Goal: Task Accomplishment & Management: Manage account settings

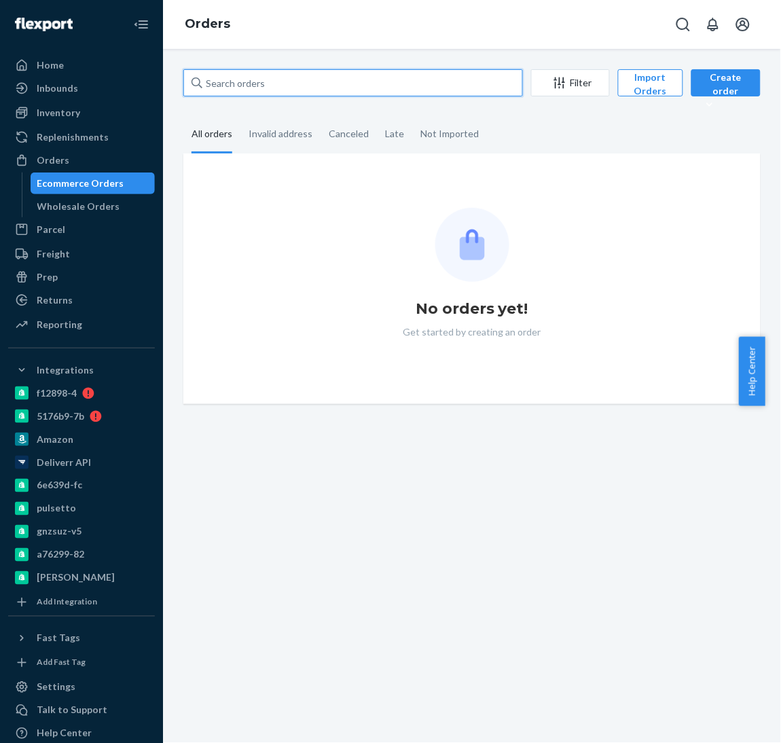
click at [232, 74] on input "text" at bounding box center [353, 82] width 340 height 27
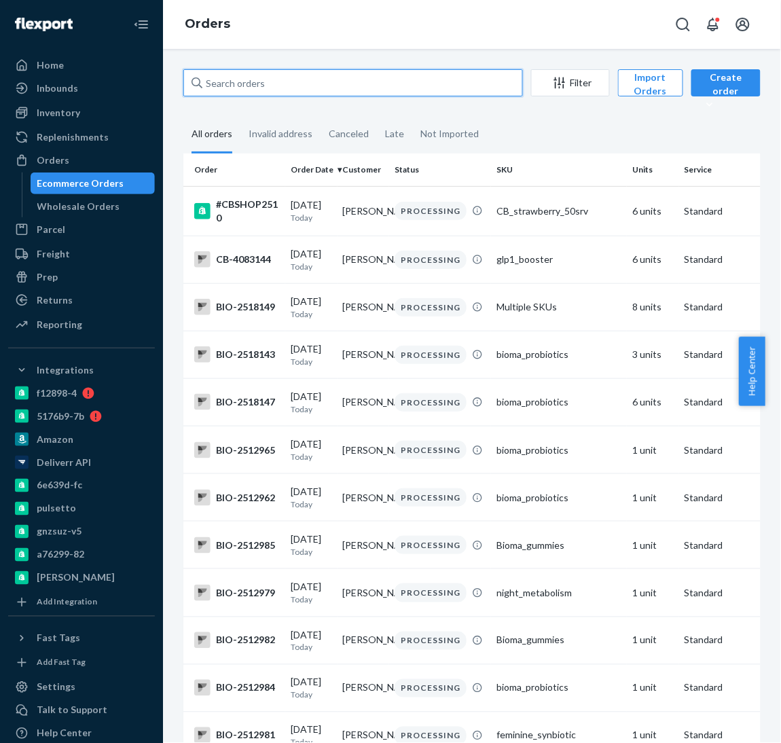
paste input "2392910"
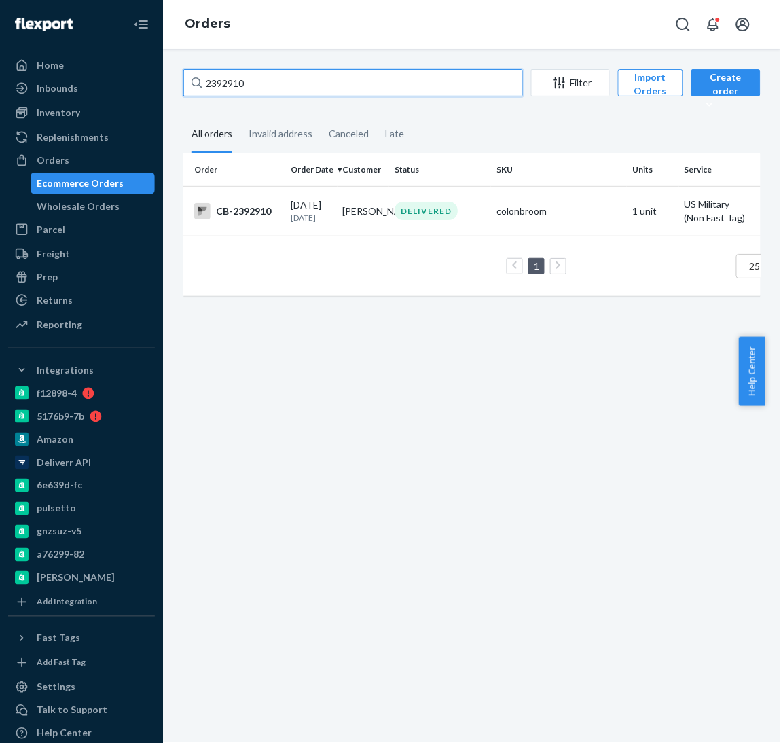
drag, startPoint x: 283, startPoint y: 86, endPoint x: -73, endPoint y: 82, distance: 355.3
click at [0, 82] on html "Home Inbounds Shipping Plans Problems Inventory Products Branded Packaging Repl…" at bounding box center [390, 371] width 781 height 743
paste input "89"
type input "2392890"
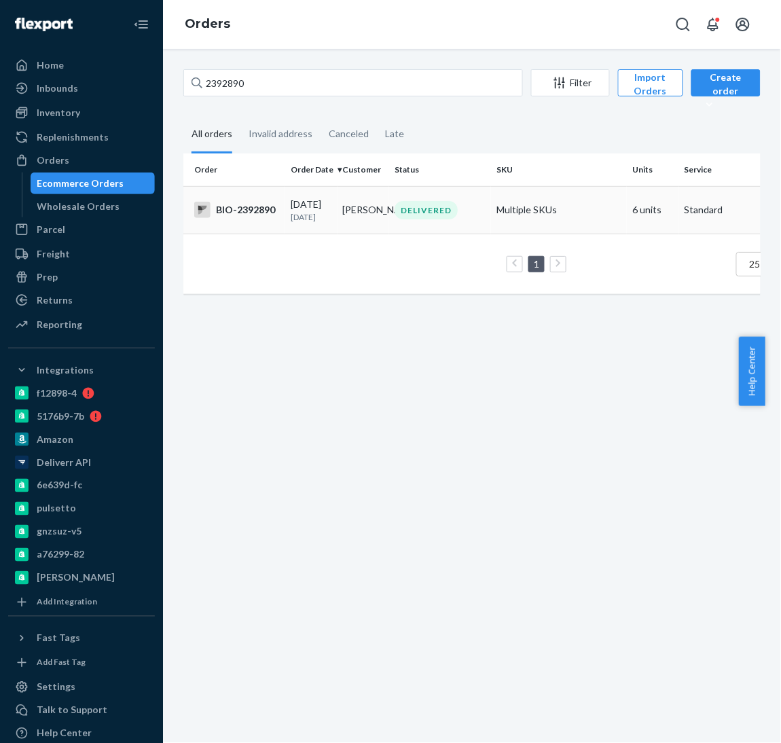
click at [286, 234] on td "[DATE] [DATE]" at bounding box center [311, 210] width 52 height 48
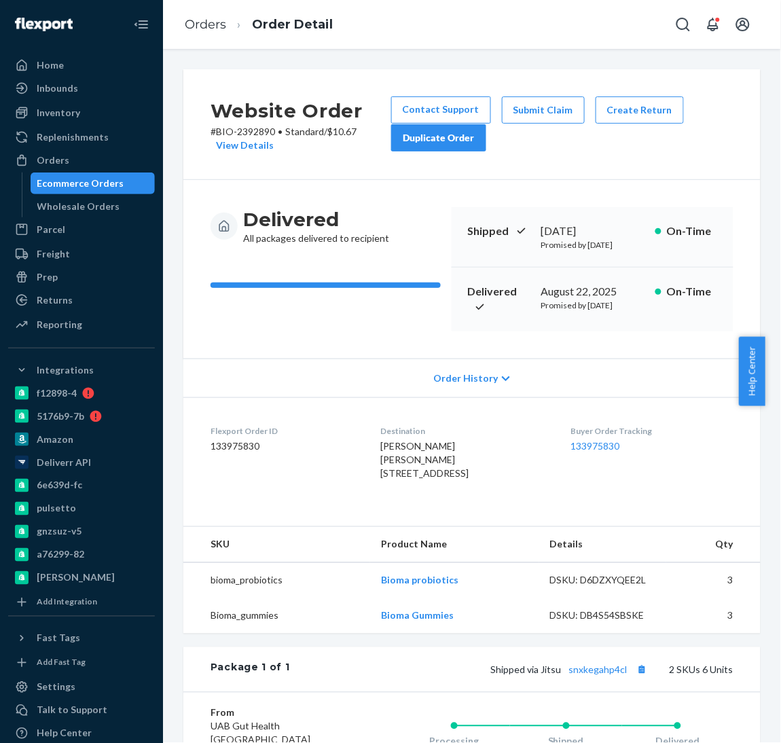
scroll to position [25, 0]
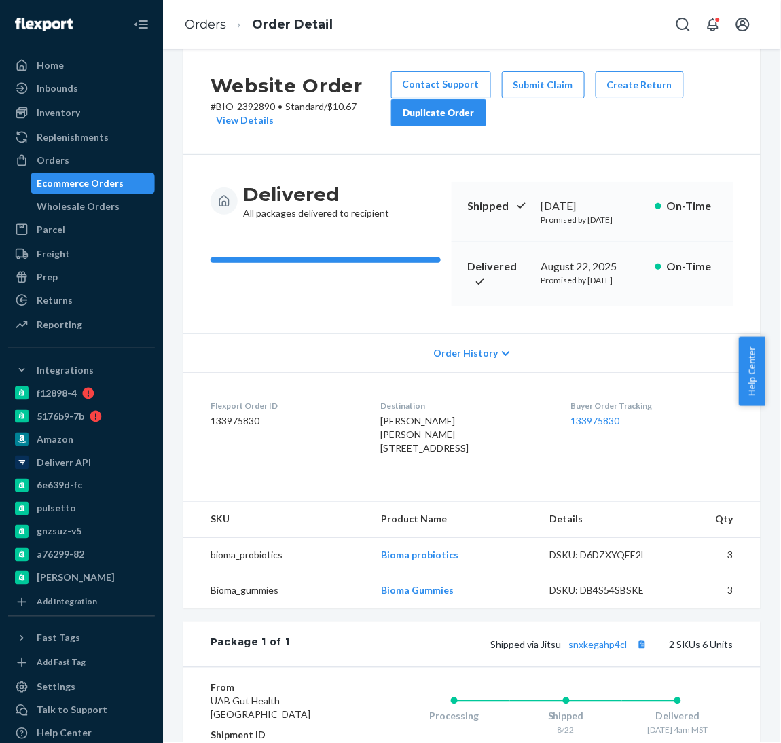
click at [569, 273] on div "August 22, 2025" at bounding box center [592, 267] width 103 height 16
copy div "August 22, 2025"
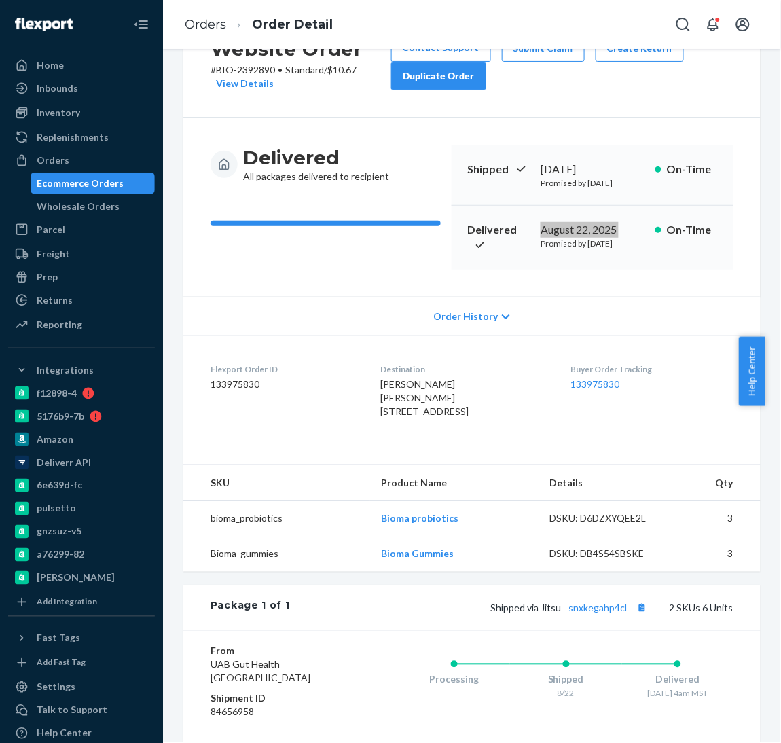
scroll to position [116, 0]
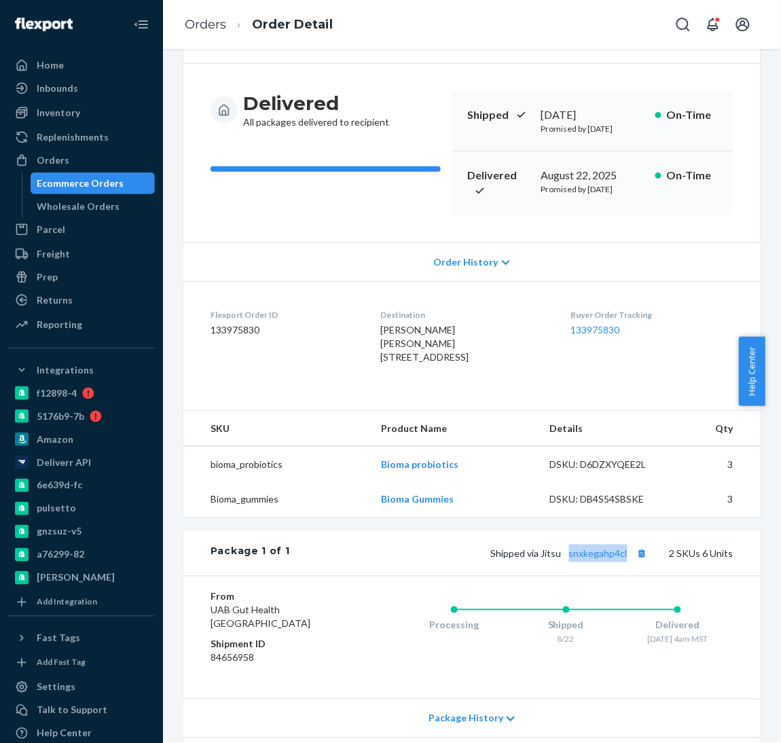
drag, startPoint x: 556, startPoint y: 604, endPoint x: 617, endPoint y: 621, distance: 63.5
click at [617, 576] on div "Package 1 of 1 Shipped via Jitsu snxkegahp4cl 2 SKUs 6 Units" at bounding box center [471, 553] width 577 height 45
copy link "snxkegahp4cl"
click at [200, 33] on ol "Orders Order Detail" at bounding box center [259, 25] width 170 height 40
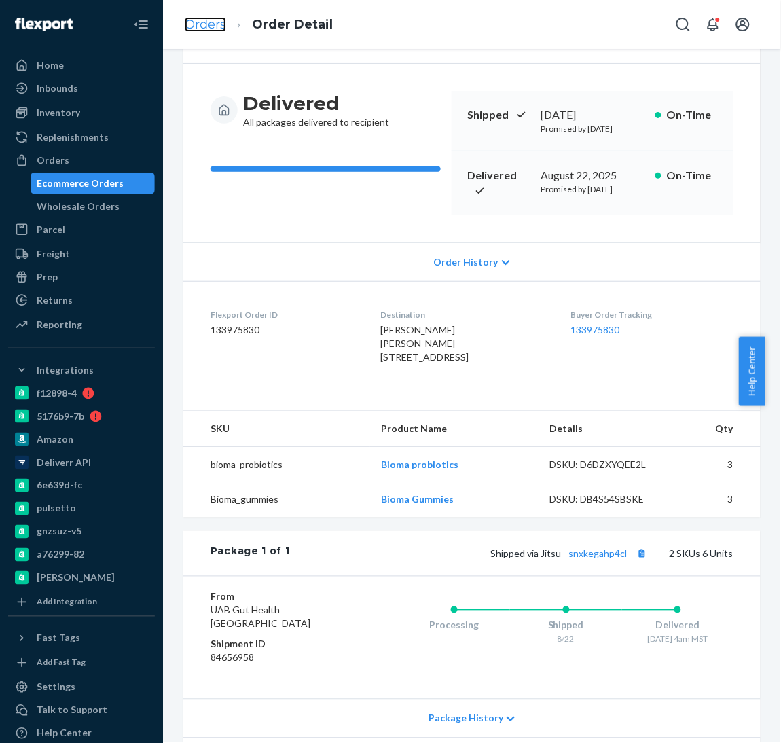
click at [205, 22] on link "Orders" at bounding box center [205, 24] width 41 height 15
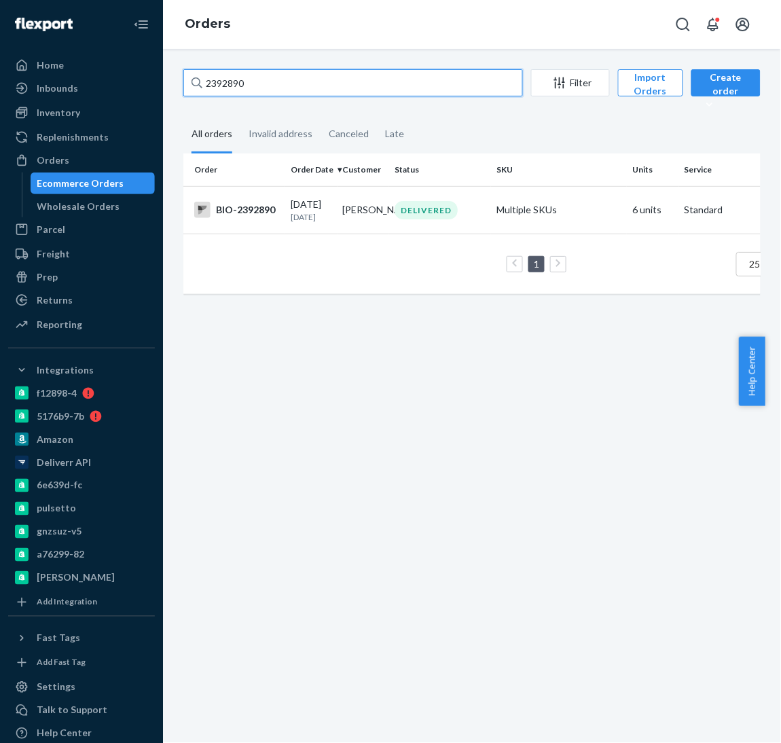
click at [275, 77] on input "2392890" at bounding box center [353, 82] width 340 height 27
paste input "[EMAIL_ADDRESS][DOMAIN_NAME]"
type input "[EMAIL_ADDRESS][DOMAIN_NAME]"
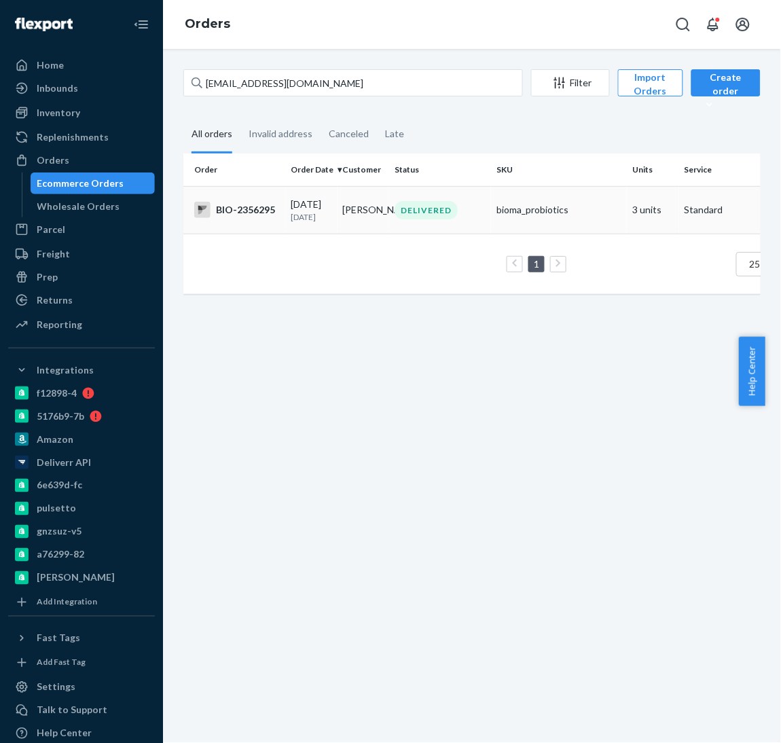
click at [308, 234] on td "[DATE] [DATE]" at bounding box center [311, 210] width 52 height 48
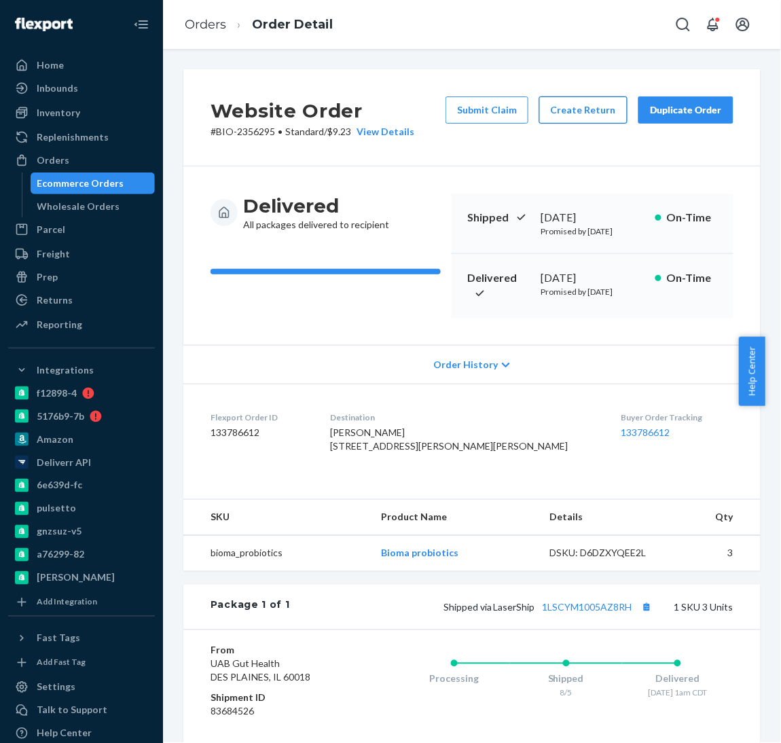
click at [560, 118] on button "Create Return" at bounding box center [583, 109] width 88 height 27
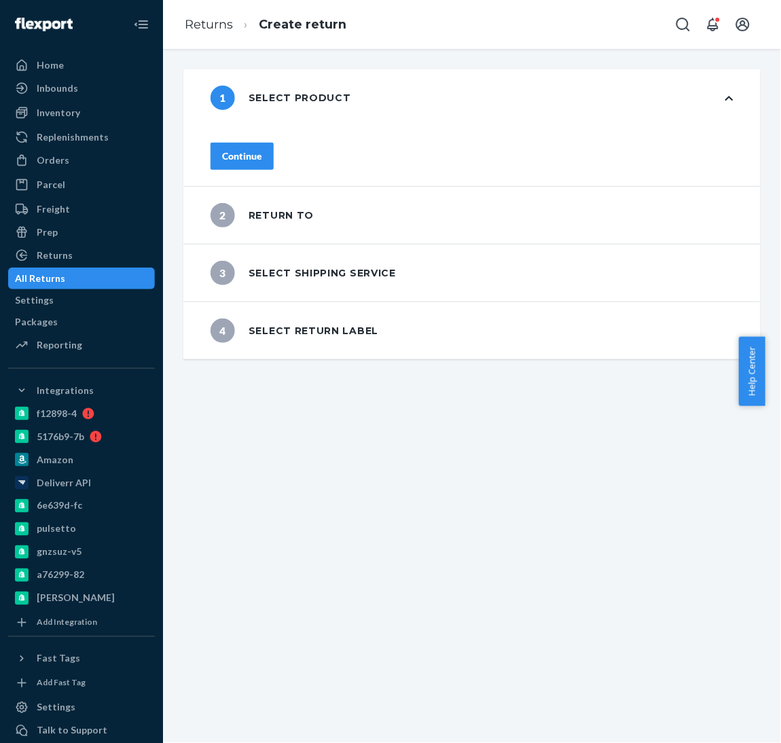
click at [262, 149] on div "Continue" at bounding box center [242, 156] width 40 height 14
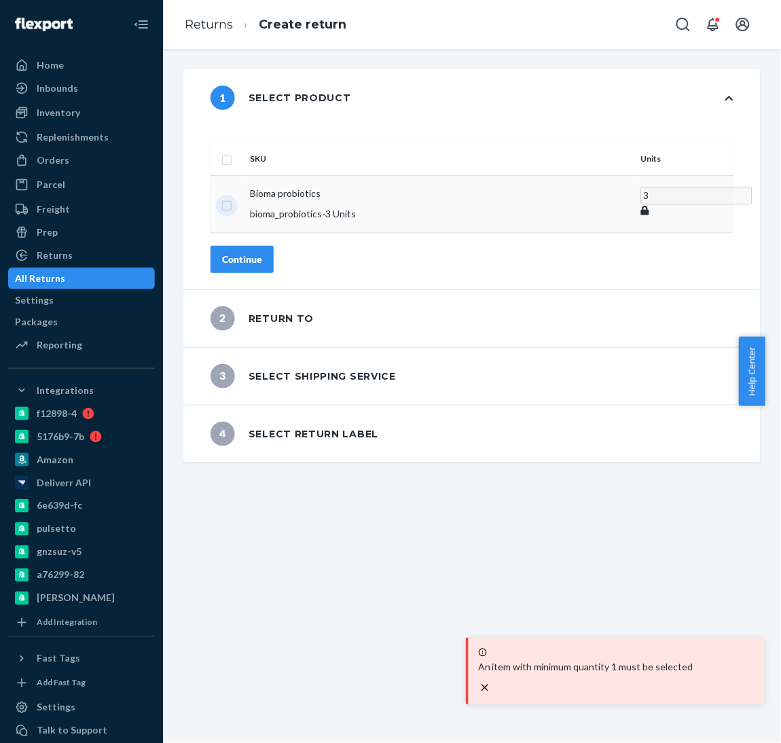
click at [232, 197] on input "checkbox" at bounding box center [226, 204] width 11 height 14
click at [232, 196] on input "checkbox" at bounding box center [226, 203] width 11 height 14
checkbox input "false"
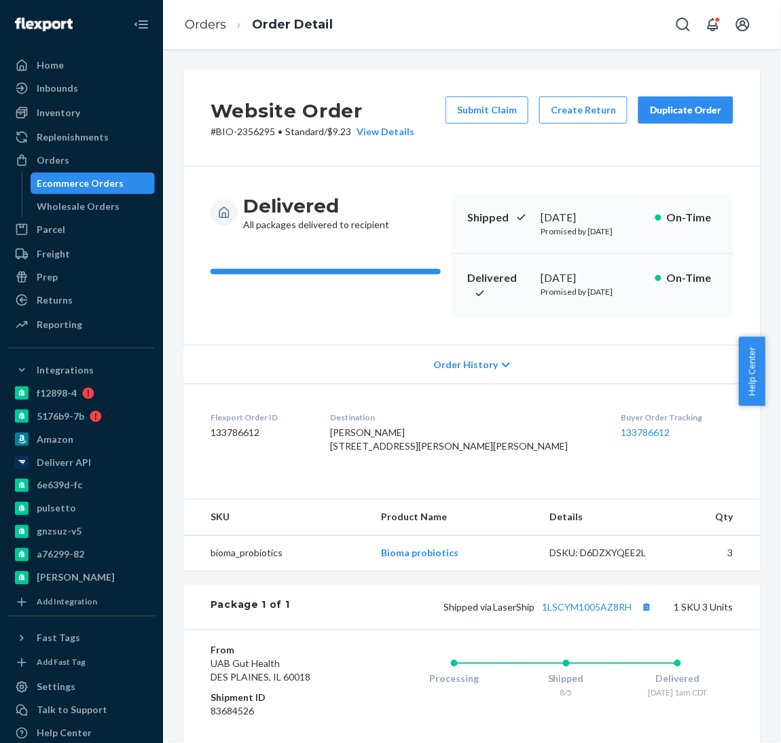
drag, startPoint x: 531, startPoint y: 276, endPoint x: 614, endPoint y: 283, distance: 83.8
click at [614, 283] on div "Delivered [DATE] Promised by [DATE] On-Time" at bounding box center [593, 286] width 282 height 64
copy div "[DATE]"
click at [207, 24] on link "Orders" at bounding box center [205, 24] width 41 height 15
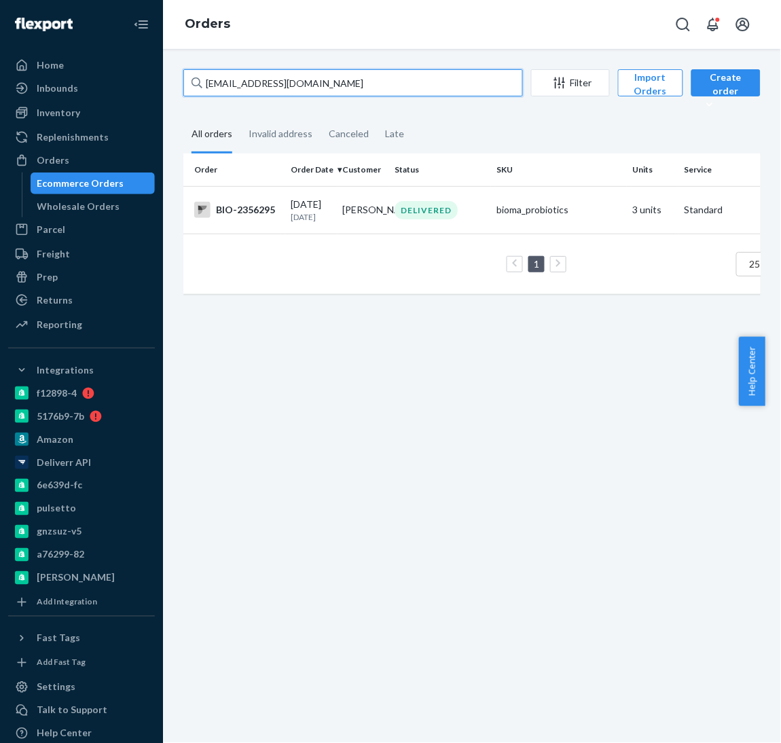
click at [291, 91] on input "[EMAIL_ADDRESS][DOMAIN_NAME]" at bounding box center [353, 82] width 340 height 27
paste input "2516061"
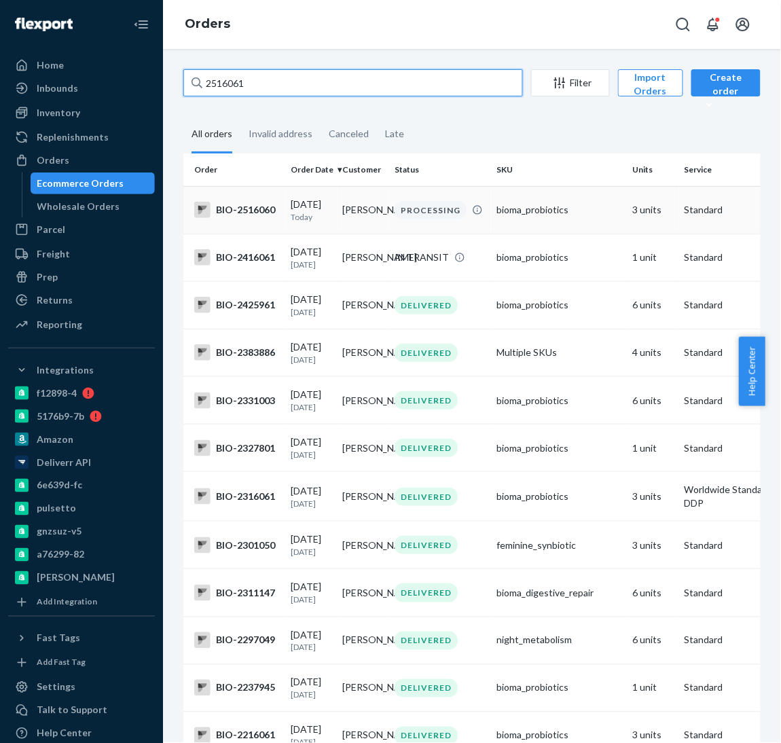
type input "2516061"
click at [268, 209] on div "BIO-2516060" at bounding box center [237, 210] width 86 height 16
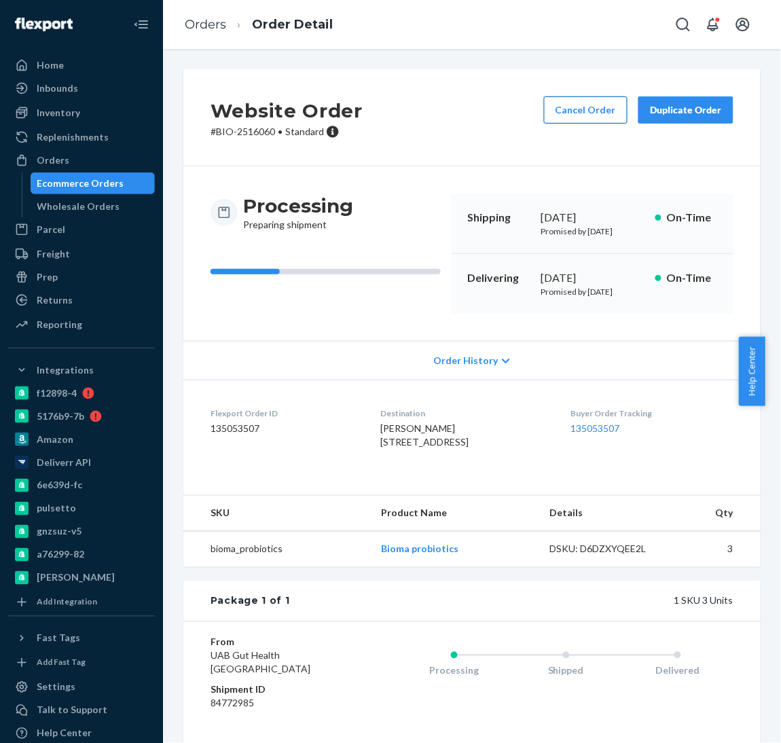
click at [567, 108] on button "Cancel Order" at bounding box center [586, 109] width 84 height 27
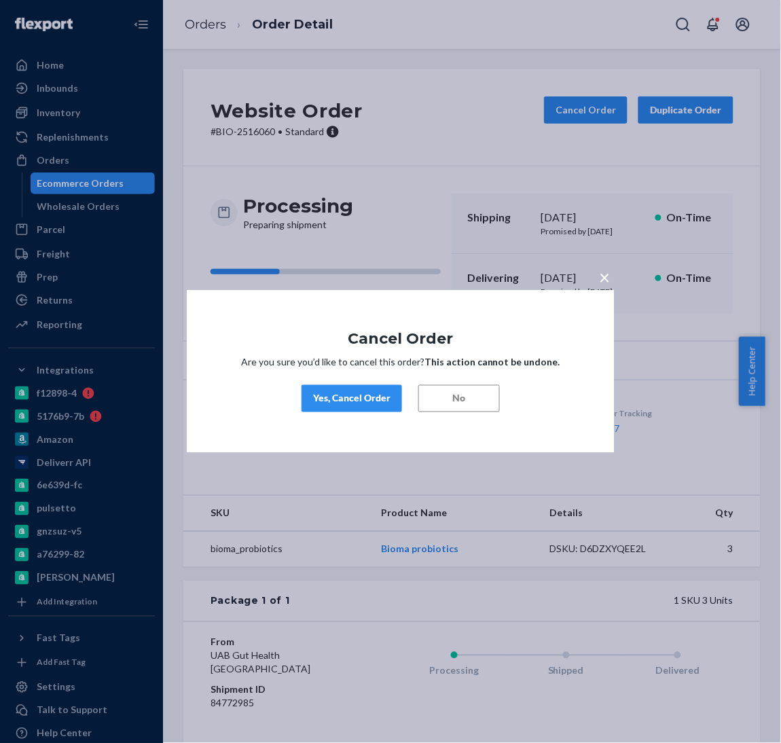
click at [374, 393] on div "Yes, Cancel Order" at bounding box center [351, 399] width 77 height 14
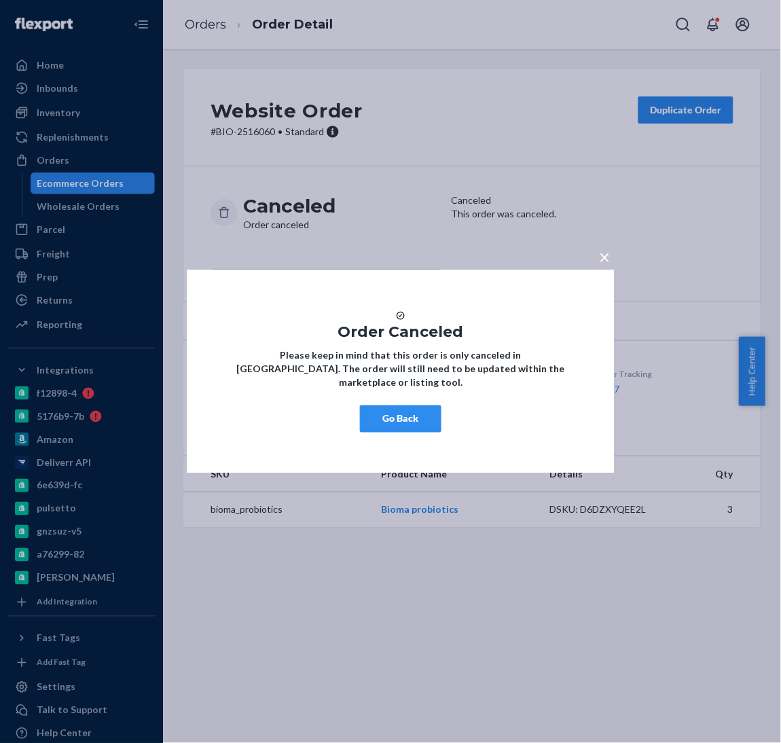
click at [413, 416] on button "Go Back" at bounding box center [401, 419] width 82 height 27
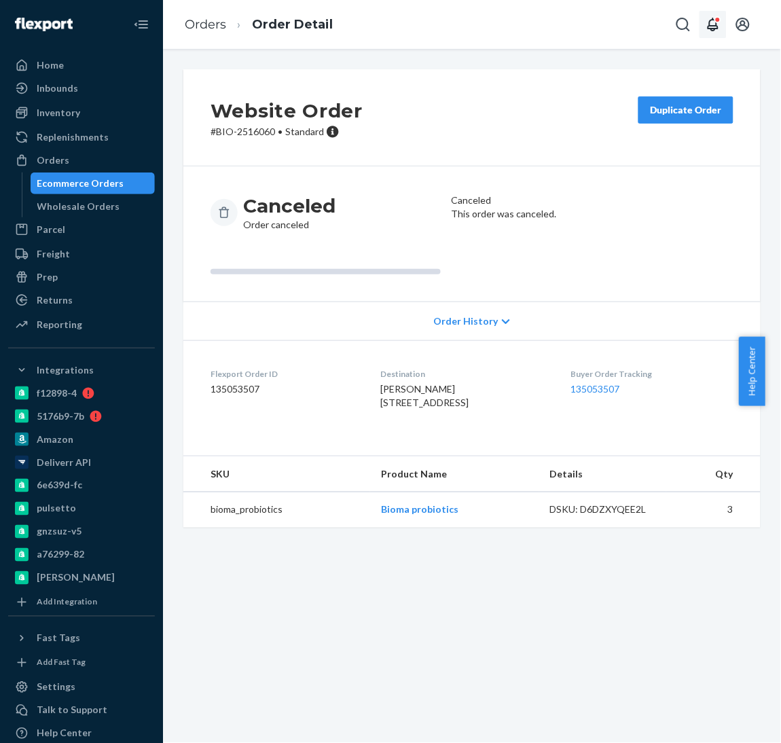
click at [717, 25] on icon "Open notifications" at bounding box center [713, 25] width 11 height 14
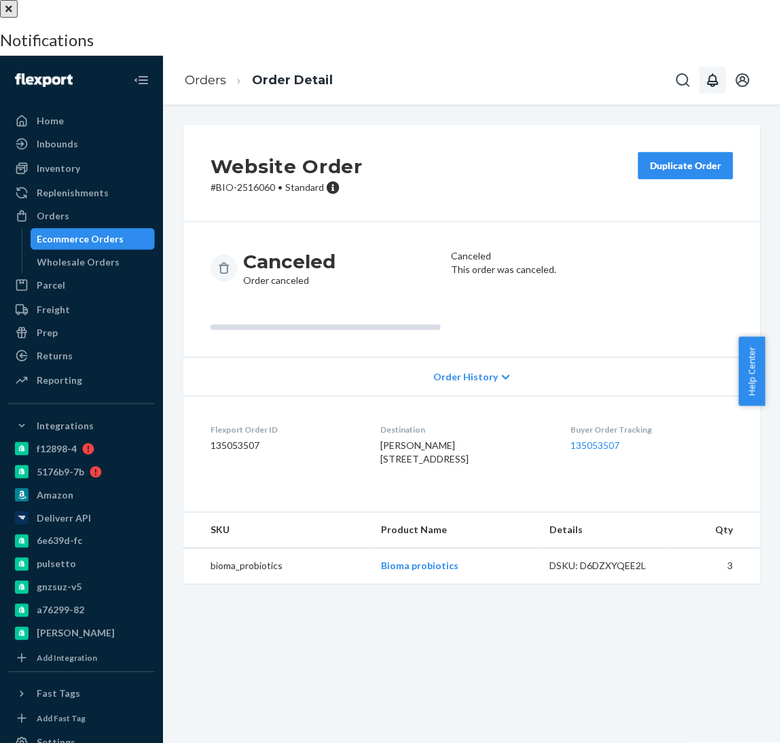
click at [418, 0] on div at bounding box center [390, 0] width 781 height 0
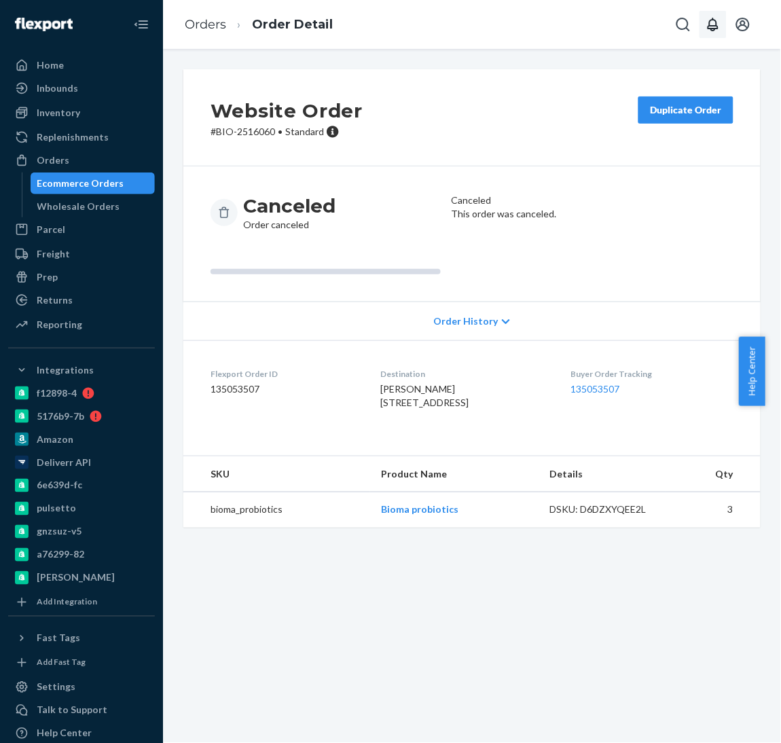
click at [681, 106] on div "Duplicate Order" at bounding box center [686, 110] width 72 height 14
click at [246, 130] on p "# BIO-2516060 • Standard" at bounding box center [287, 132] width 152 height 14
click at [372, 228] on div "Canceled Order canceled" at bounding box center [326, 213] width 230 height 38
click at [437, 323] on span "Order History" at bounding box center [466, 322] width 65 height 14
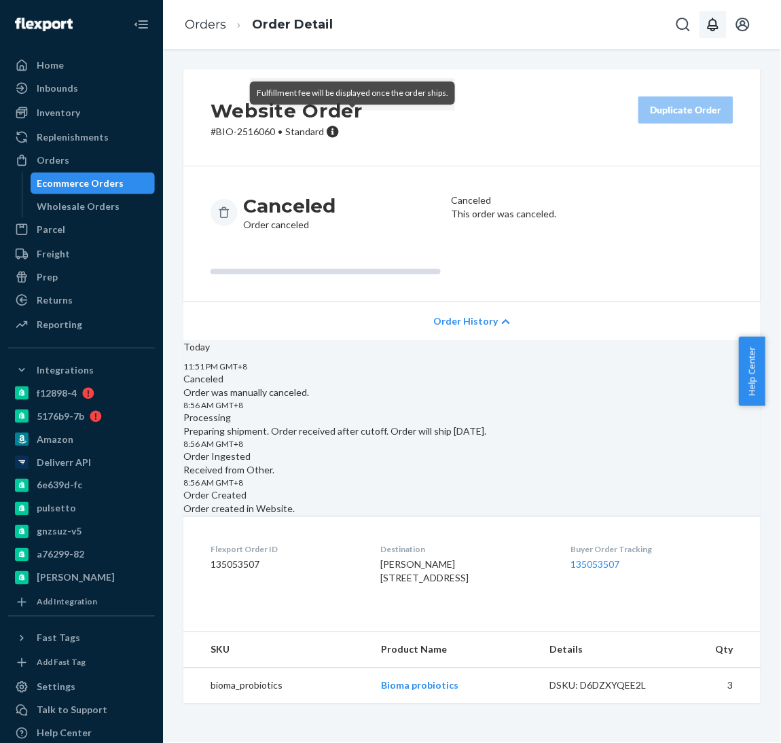
click at [334, 132] on icon at bounding box center [333, 132] width 12 height 12
click at [221, 215] on icon at bounding box center [224, 213] width 14 height 14
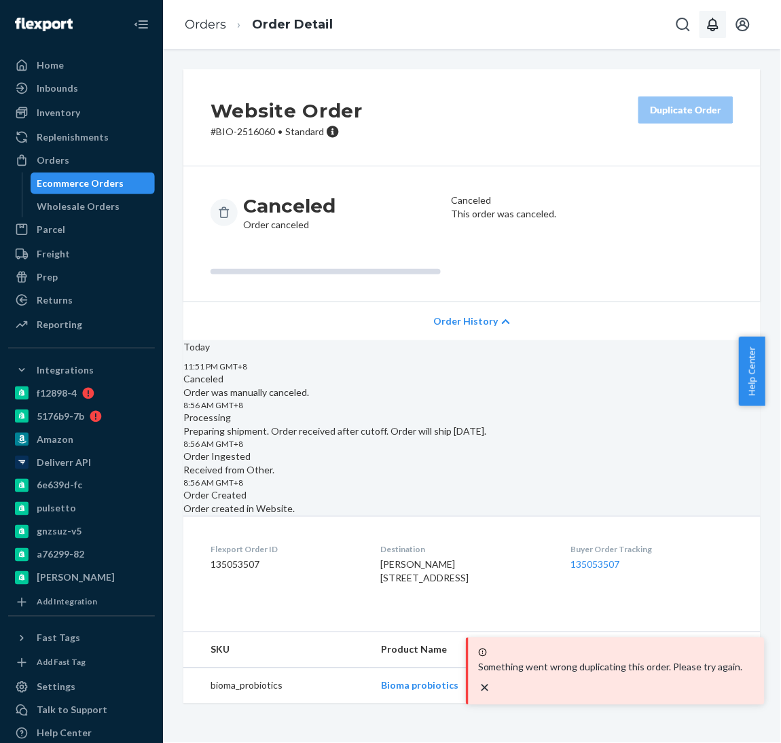
click at [488, 685] on icon "close toast" at bounding box center [485, 688] width 7 height 7
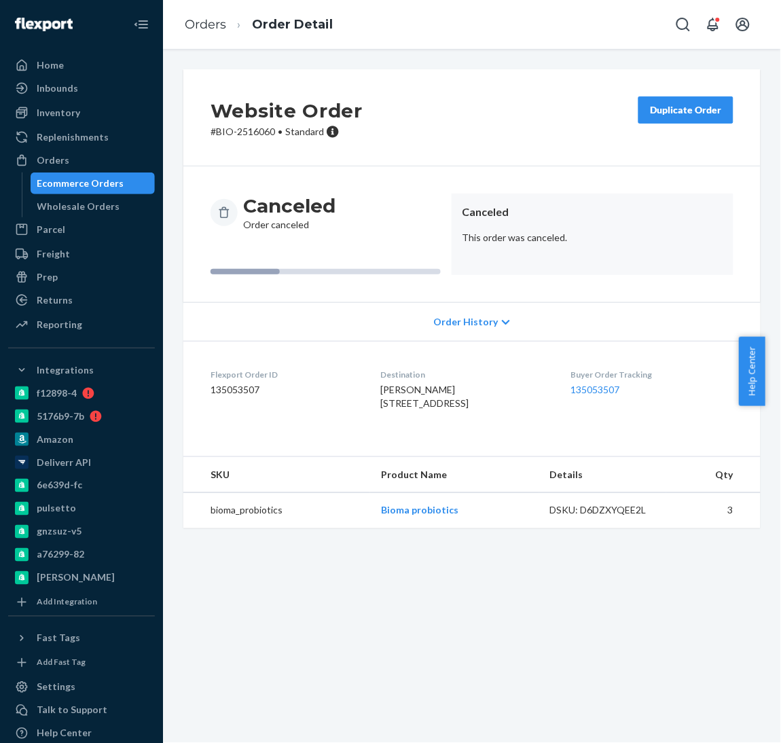
click at [691, 113] on div "Duplicate Order" at bounding box center [686, 110] width 72 height 14
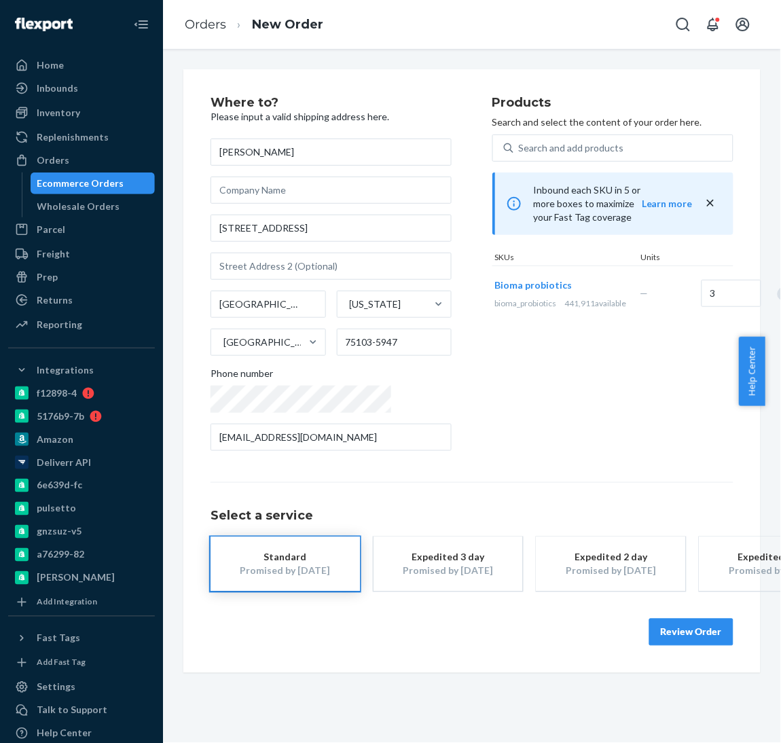
click at [657, 632] on button "Review Order" at bounding box center [691, 632] width 84 height 27
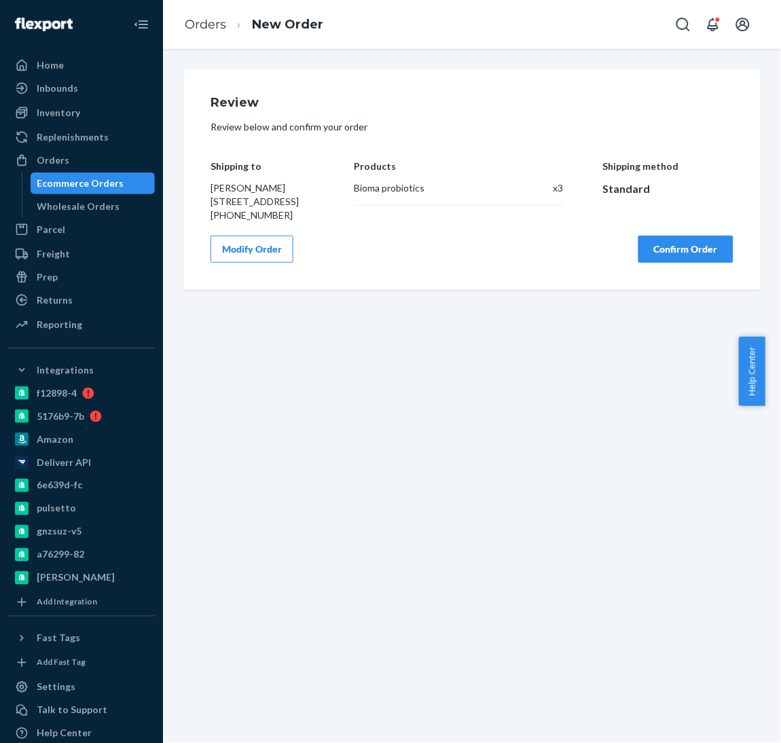
click at [692, 263] on button "Confirm Order" at bounding box center [686, 249] width 95 height 27
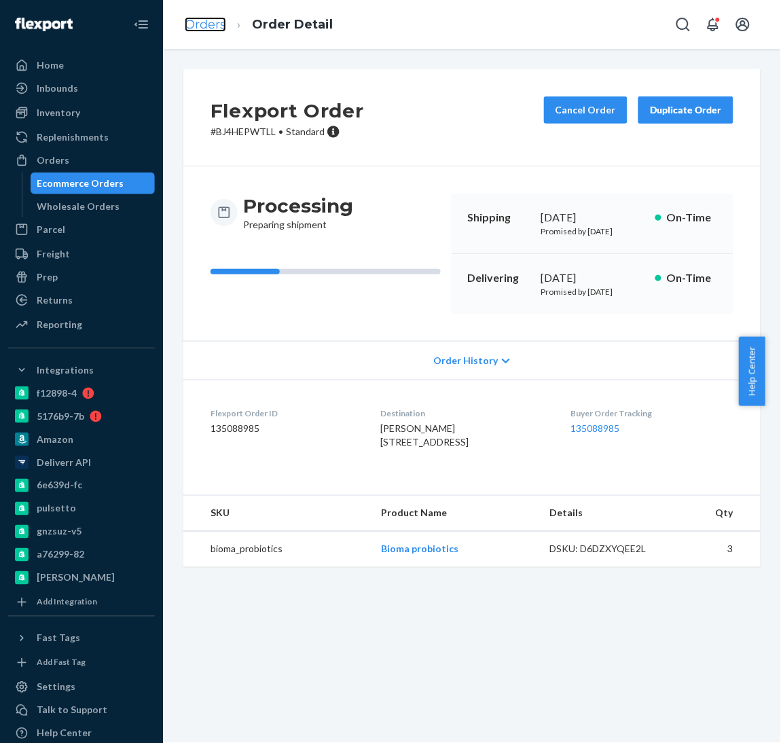
click at [204, 18] on link "Orders" at bounding box center [205, 24] width 41 height 15
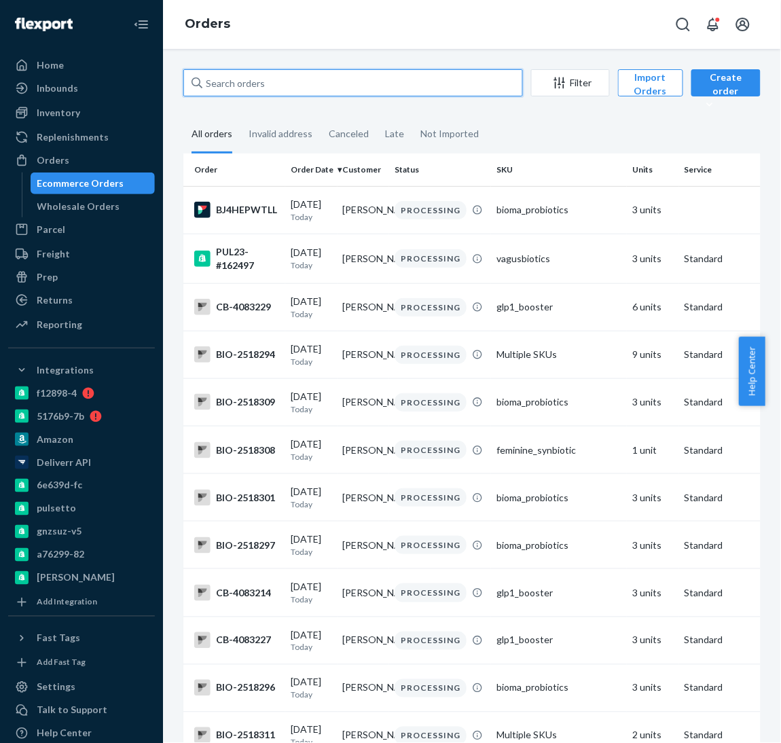
click at [257, 94] on input "text" at bounding box center [353, 82] width 340 height 27
paste input "2516061"
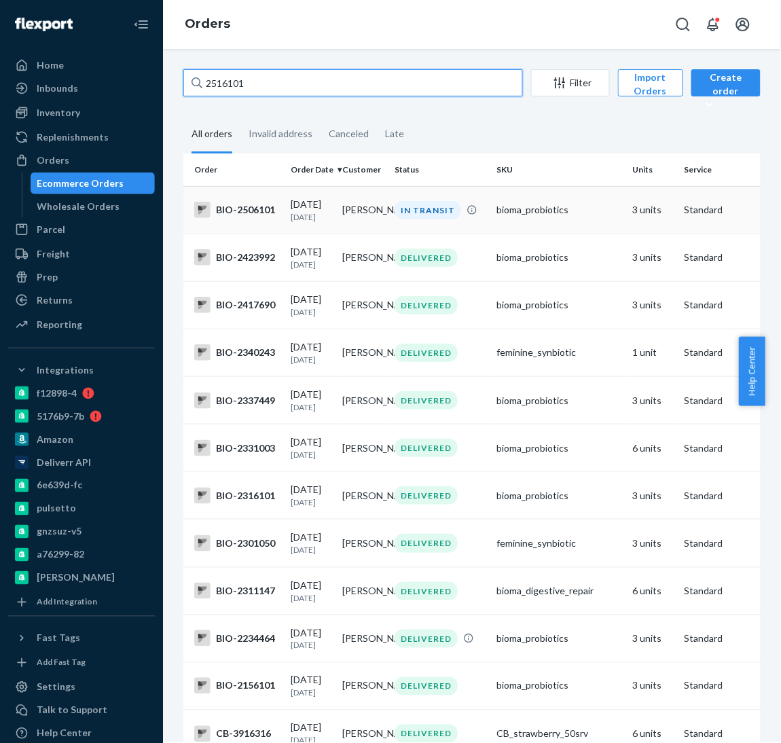
type input "2516101"
click at [323, 204] on div "08/22/2025 1 day ago" at bounding box center [311, 210] width 41 height 25
click at [274, 85] on input "2516101" at bounding box center [353, 82] width 340 height 27
